Goal: Navigation & Orientation: Understand site structure

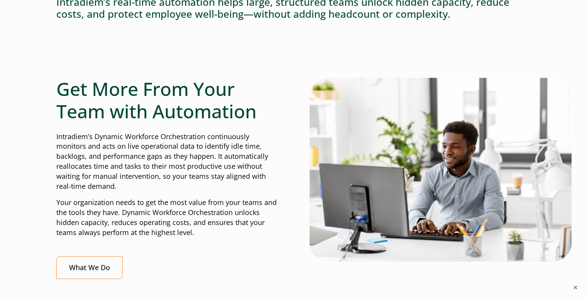
scroll to position [0, 3]
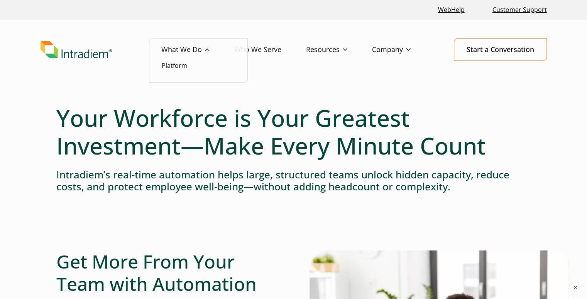
click at [179, 53] on link "What We Do" at bounding box center [197, 50] width 73 height 22
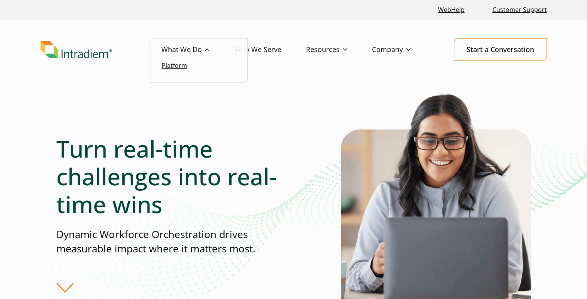
click at [169, 66] on link "Platform" at bounding box center [174, 65] width 25 height 8
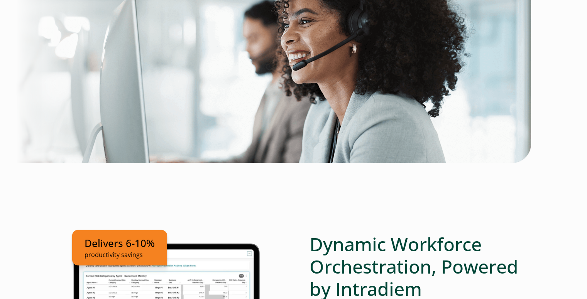
scroll to position [338, 0]
